Goal: Task Accomplishment & Management: Use online tool/utility

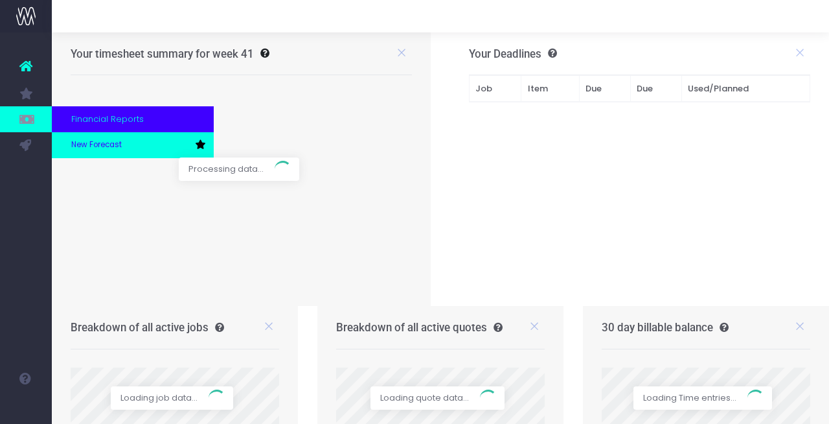
click at [86, 144] on span "New Forecast" at bounding box center [96, 145] width 51 height 12
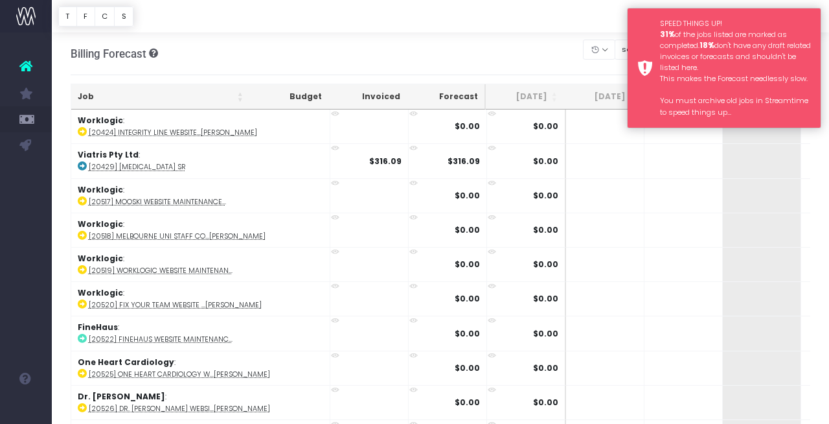
click at [689, 46] on div "SPEED THINGS UP! 31% of the jobs listed are marked as completed. 18% don't have…" at bounding box center [735, 68] width 151 height 100
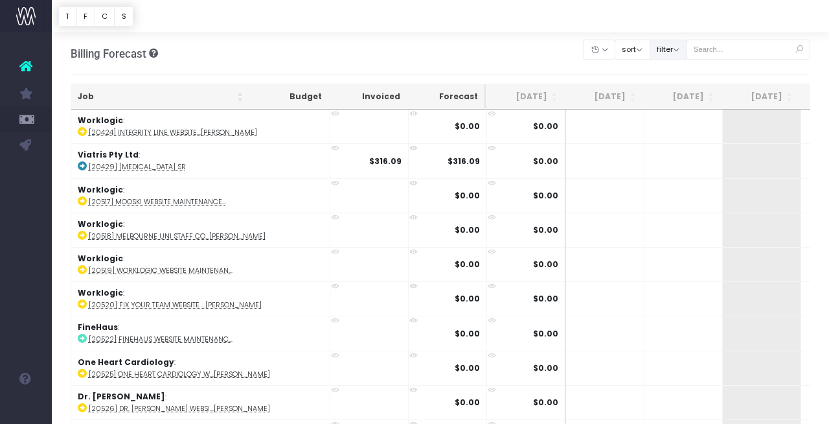
click at [685, 47] on button "filter" at bounding box center [669, 50] width 38 height 20
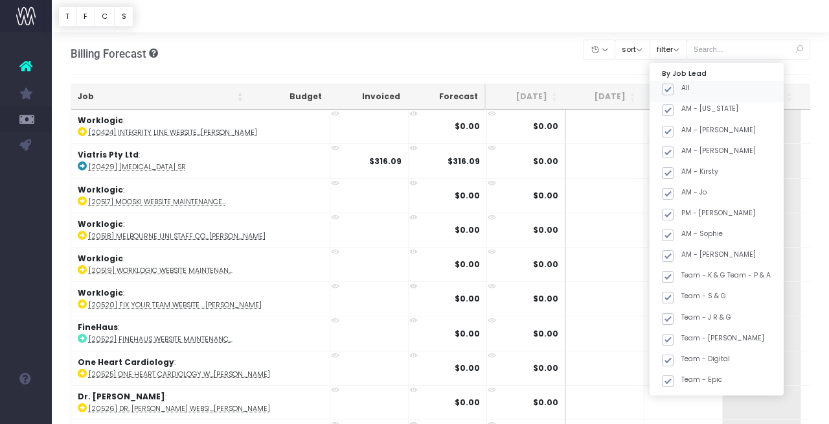
drag, startPoint x: 682, startPoint y: 87, endPoint x: 742, endPoint y: 163, distance: 96.3
click at [674, 89] on span at bounding box center [668, 90] width 12 height 12
click at [684, 89] on input "All" at bounding box center [686, 87] width 8 height 8
checkbox input "false"
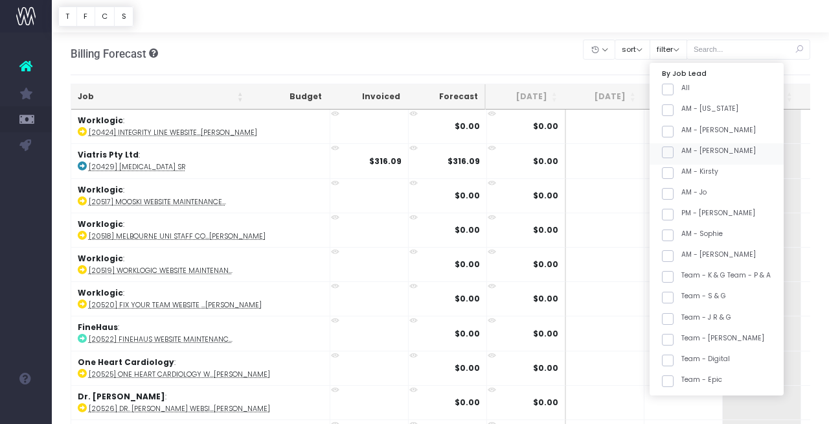
checkbox input "false"
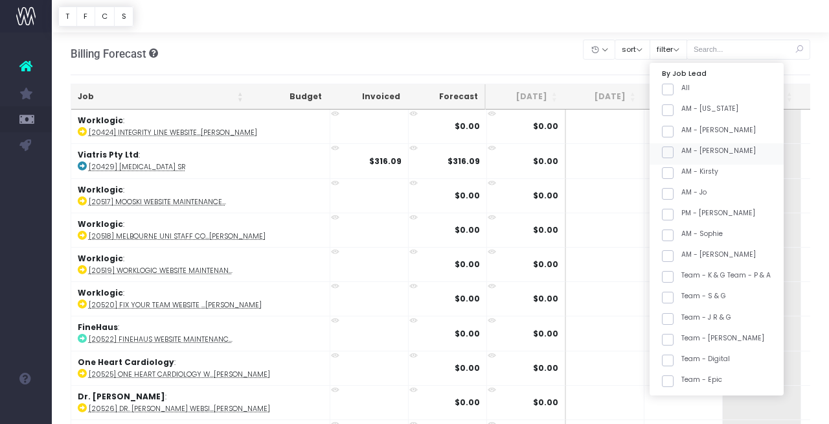
checkbox input "false"
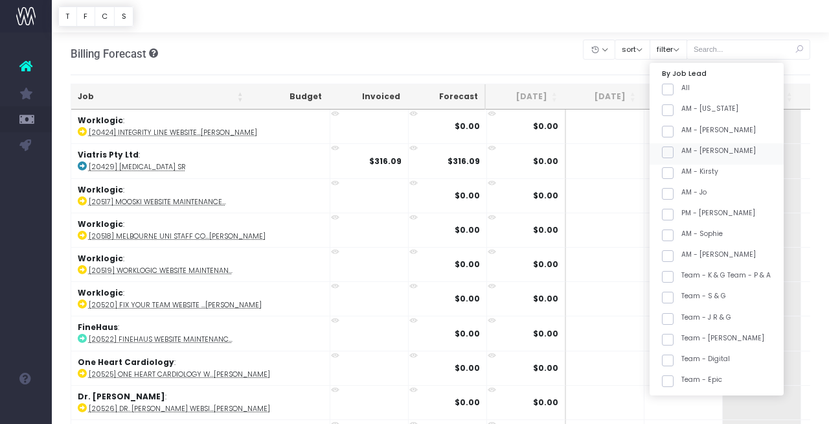
checkbox input "false"
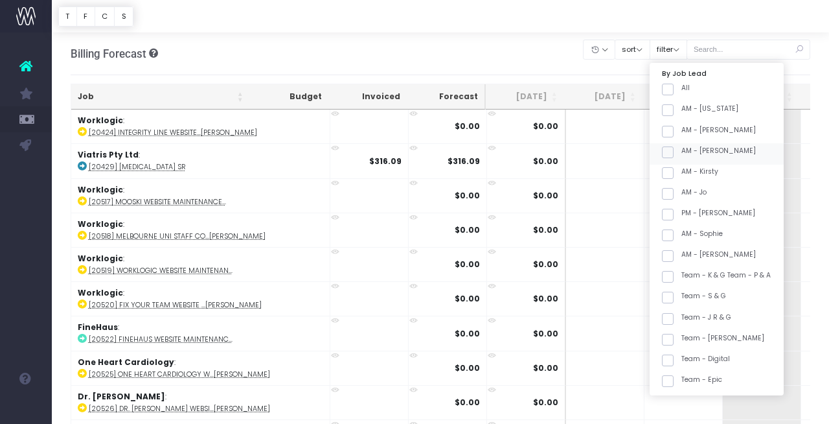
checkbox input "false"
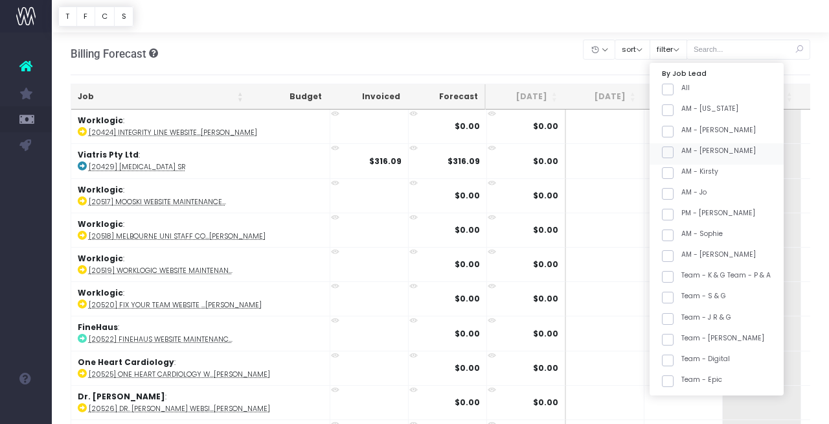
checkbox input "false"
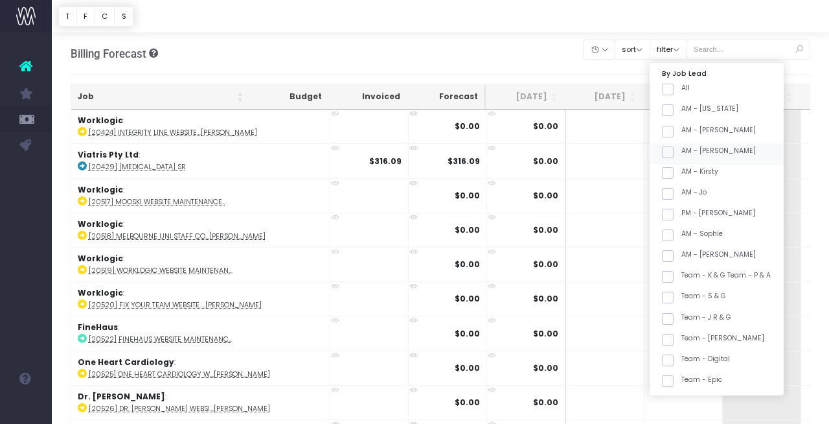
checkbox input "false"
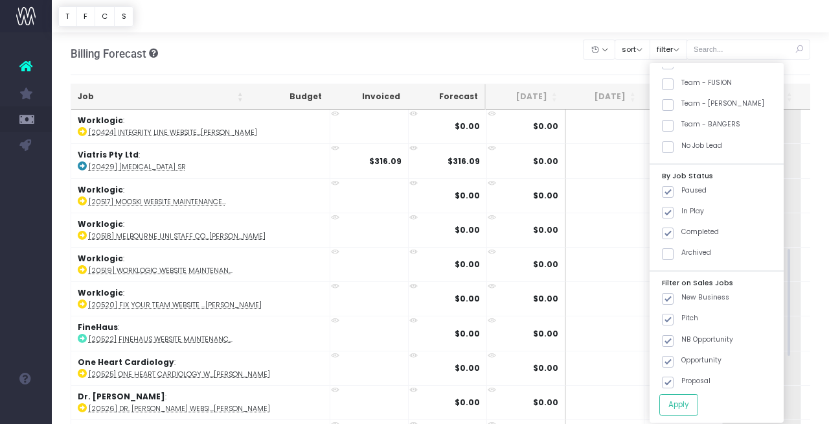
scroll to position [545, 0]
click at [735, 104] on label "Team - [PERSON_NAME]" at bounding box center [713, 105] width 102 height 10
click at [690, 104] on input "Team - [PERSON_NAME]" at bounding box center [686, 104] width 8 height 8
checkbox input "true"
click at [696, 403] on button "Apply" at bounding box center [679, 404] width 39 height 21
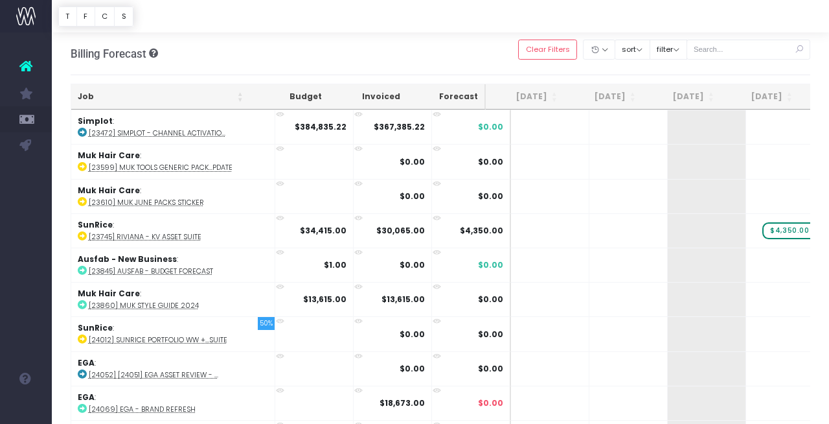
click at [170, 97] on th "Job" at bounding box center [160, 96] width 179 height 25
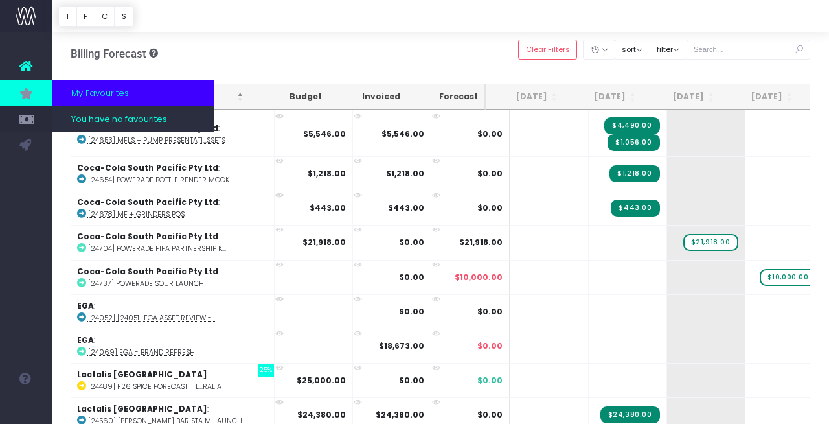
scroll to position [0, 1]
